Goal: Check status

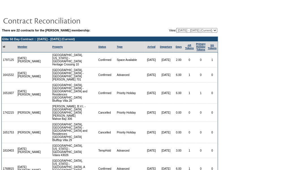
scroll to position [10, 0]
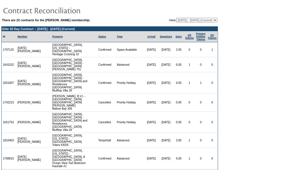
click at [192, 20] on select "[DATE] - [DATE] [DATE] - [DATE] [DATE] - [DATE] [DATE] - [DATE] [DATE] - [DATE]…" at bounding box center [196, 20] width 41 height 5
select select "140371"
click at [176, 18] on select "[DATE] - [DATE] [DATE] - [DATE] [DATE] - [DATE] [DATE] - [DATE] [DATE] - [DATE]…" at bounding box center [196, 20] width 41 height 5
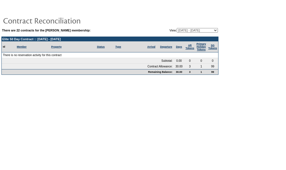
click at [193, 29] on select "[DATE] - [DATE] [DATE] - [DATE] [DATE] - [DATE] [DATE] - [DATE] [DATE] - [DATE]…" at bounding box center [196, 30] width 41 height 5
select select "129806"
click at [176, 28] on select "[DATE] - [DATE] [DATE] - [DATE] [DATE] - [DATE] [DATE] - [DATE] [DATE] - [DATE]…" at bounding box center [196, 30] width 41 height 5
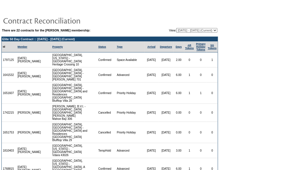
scroll to position [14, 0]
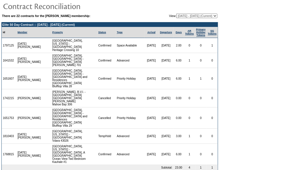
click at [195, 15] on select "[DATE] - [DATE] [DATE] - [DATE] [DATE] - [DATE] [DATE] - [DATE] [DATE] - [DATE]…" at bounding box center [196, 16] width 41 height 5
select select "124134"
click at [176, 14] on select "[DATE] - [DATE] [DATE] - [DATE] [DATE] - [DATE] [DATE] - [DATE] [DATE] - [DATE]…" at bounding box center [196, 16] width 41 height 5
